Goal: Obtain resource: Obtain resource

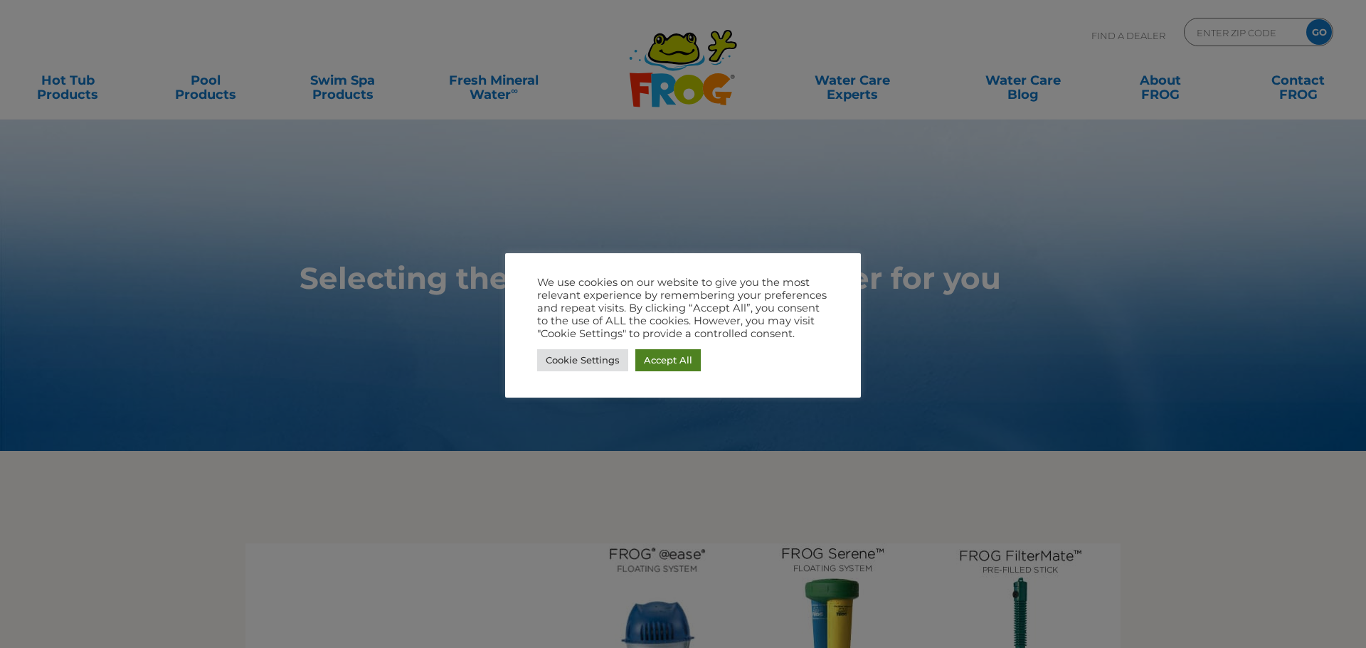
click at [677, 356] on link "Accept All" at bounding box center [667, 360] width 65 height 22
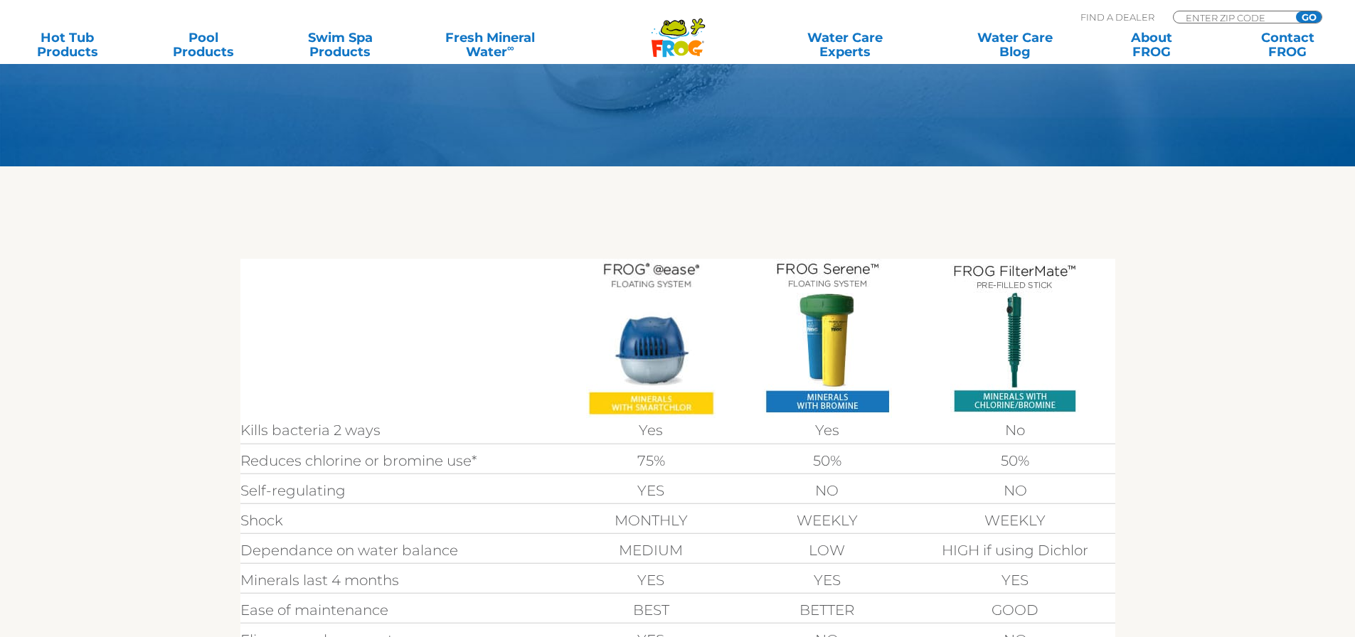
scroll to position [213, 0]
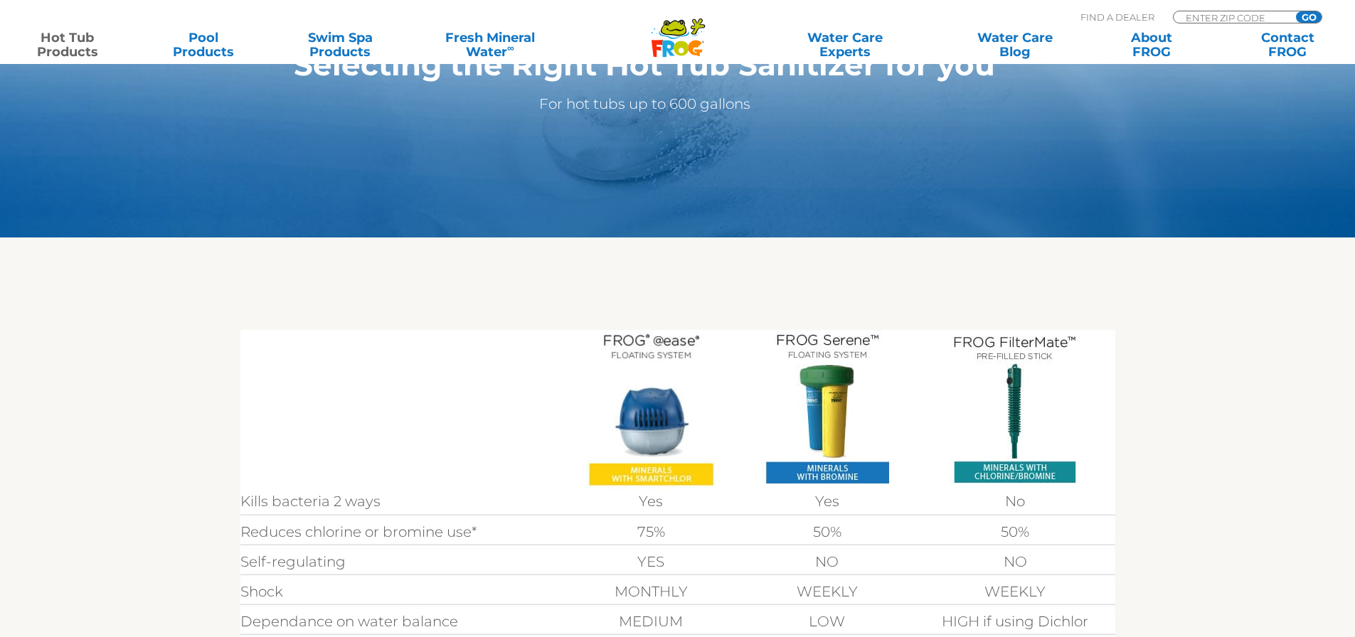
click at [68, 46] on link "Hot Tub Products" at bounding box center [67, 45] width 106 height 28
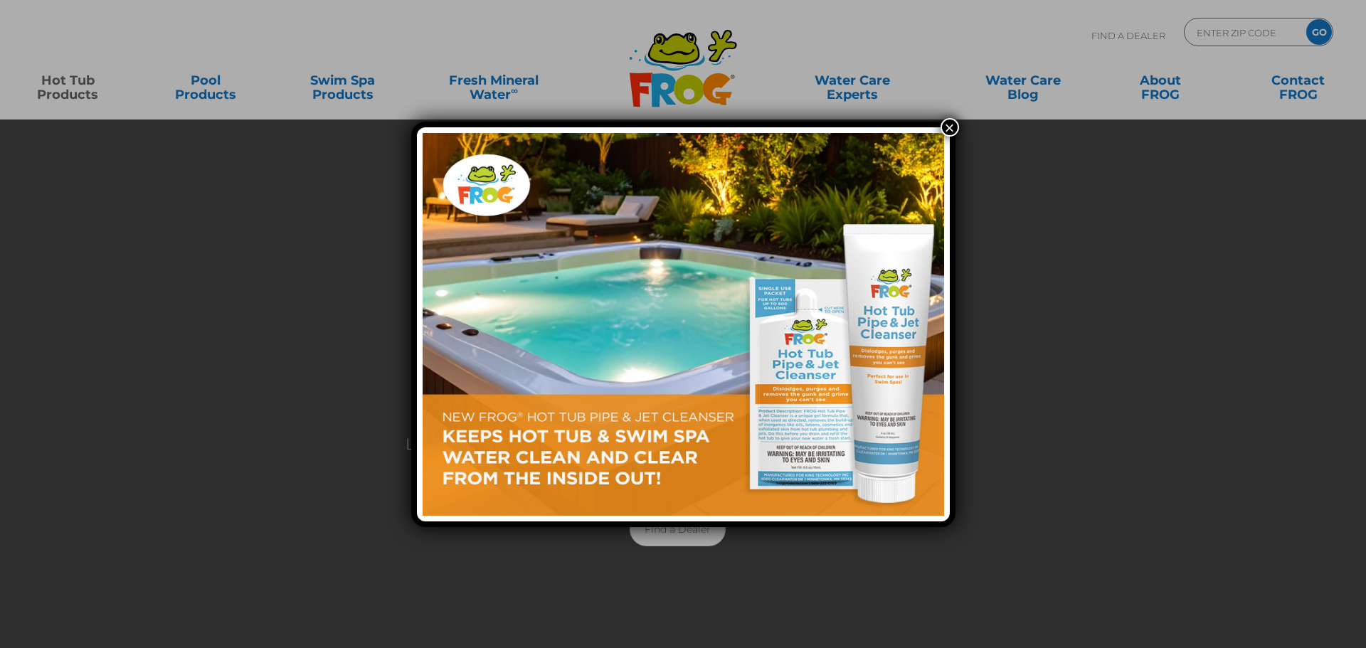
click at [946, 122] on button "×" at bounding box center [949, 127] width 18 height 18
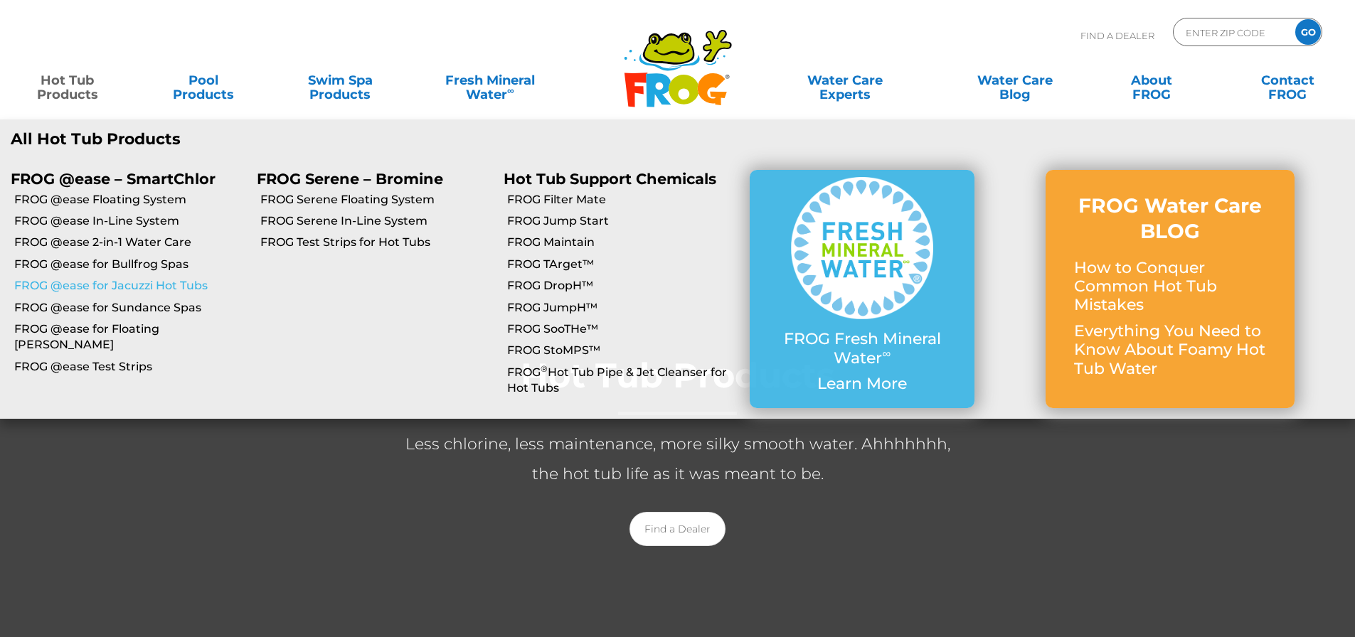
click at [89, 284] on link "FROG @ease for Jacuzzi Hot Tubs" at bounding box center [130, 286] width 232 height 16
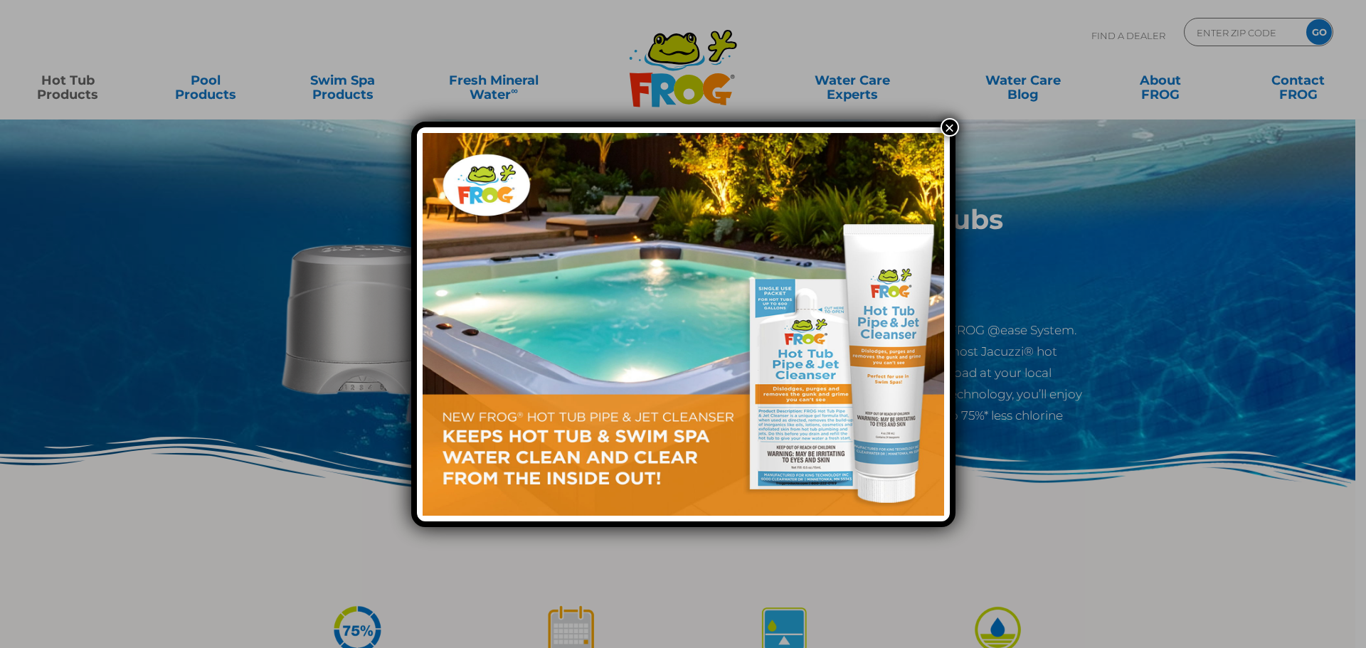
click at [950, 120] on button "×" at bounding box center [949, 127] width 18 height 18
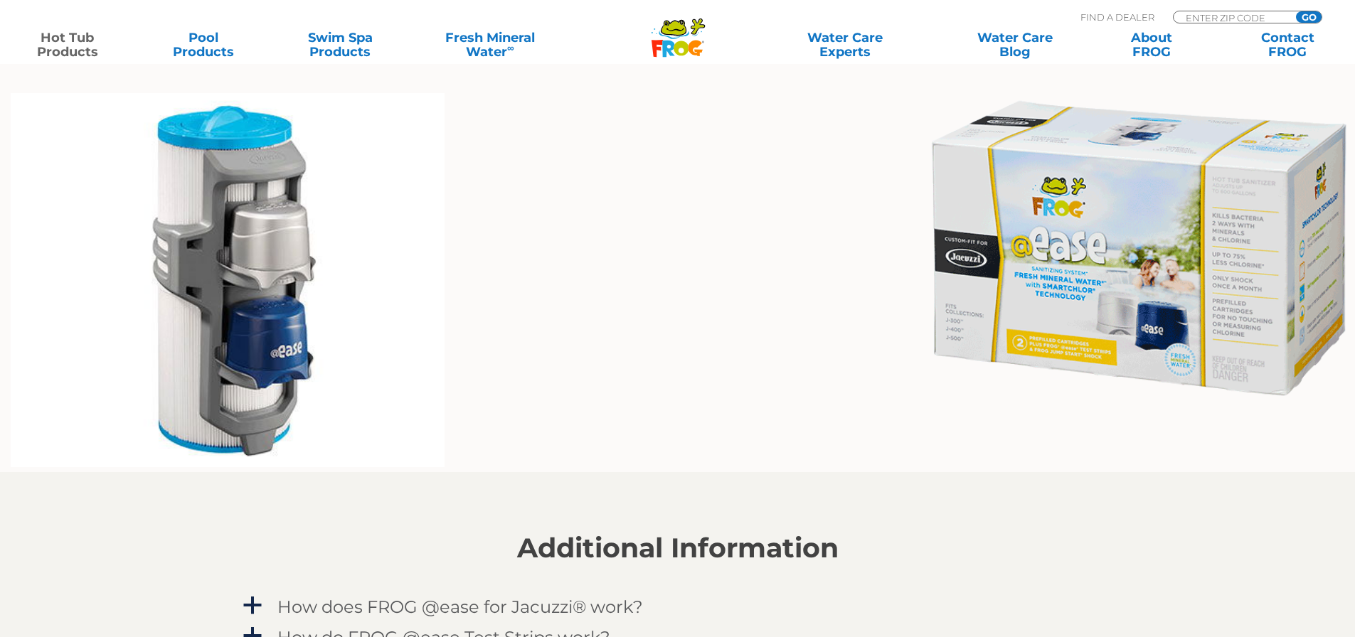
scroll to position [1280, 0]
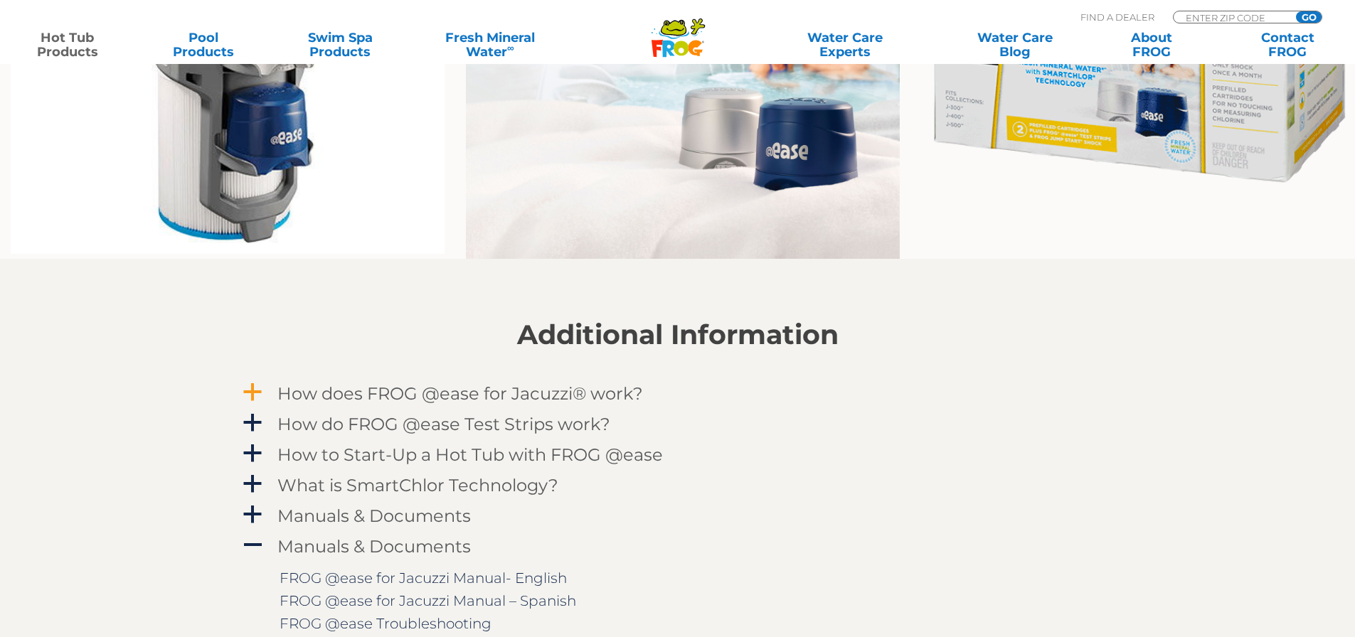
click at [254, 393] on span "a" at bounding box center [252, 392] width 21 height 21
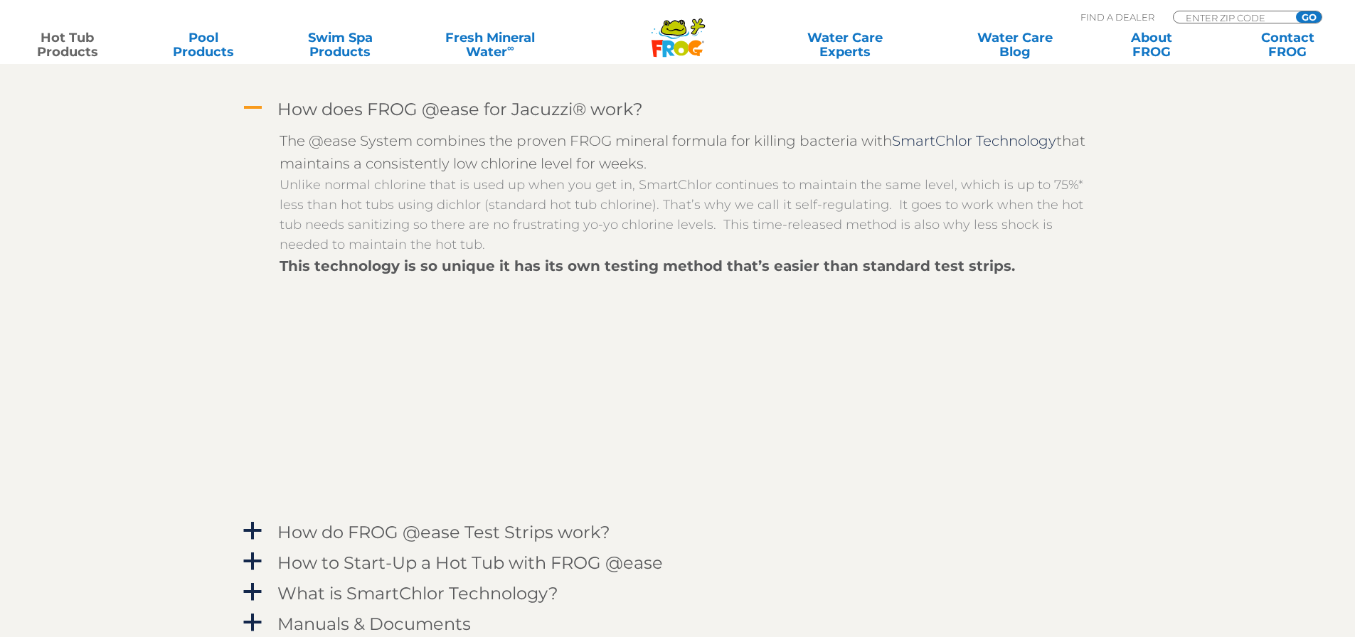
scroll to position [1778, 0]
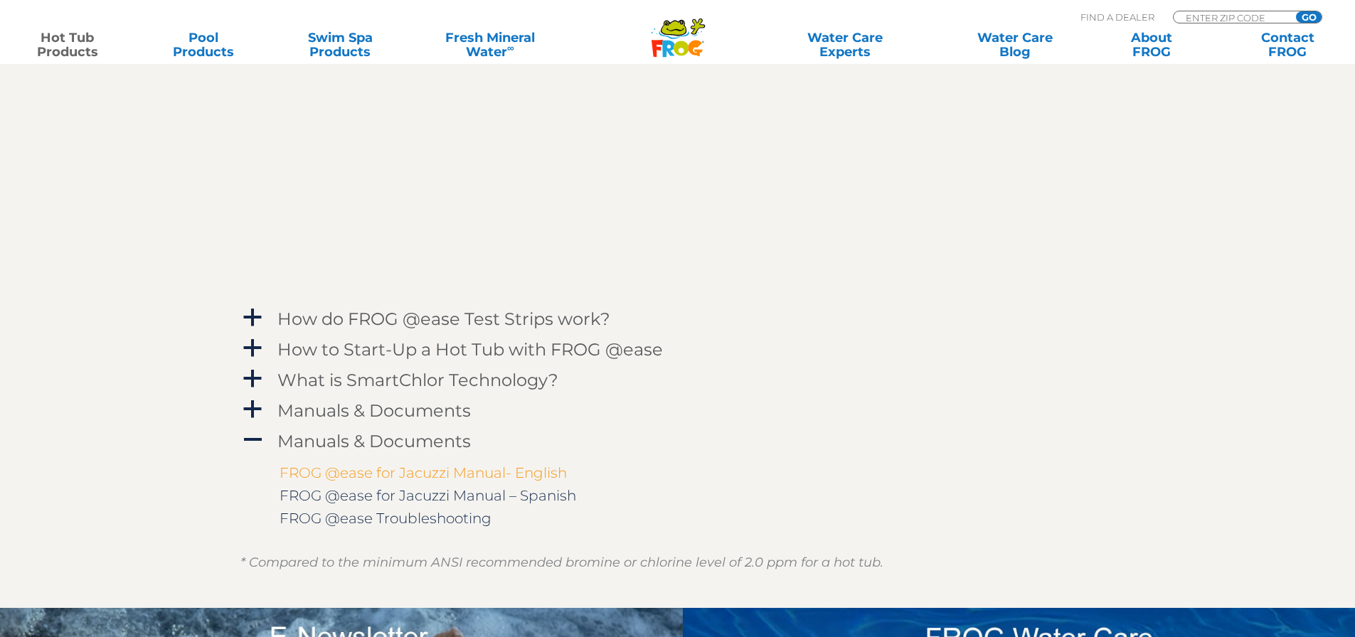
click at [518, 475] on link "FROG @ease for Jacuzzi Manual- English" at bounding box center [423, 472] width 287 height 17
